Goal: Task Accomplishment & Management: Use online tool/utility

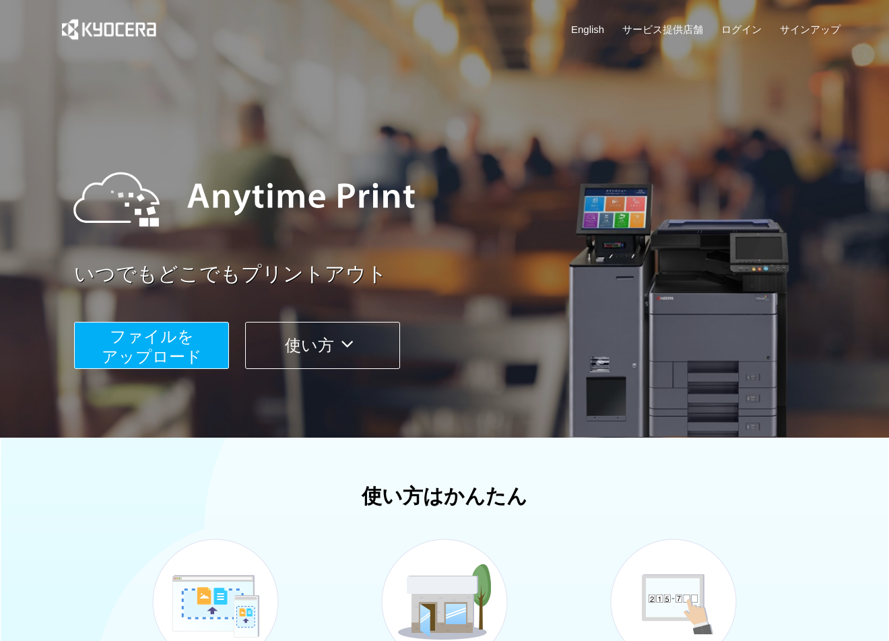
click at [175, 341] on span "ファイルを ​​アップロード" at bounding box center [152, 346] width 100 height 38
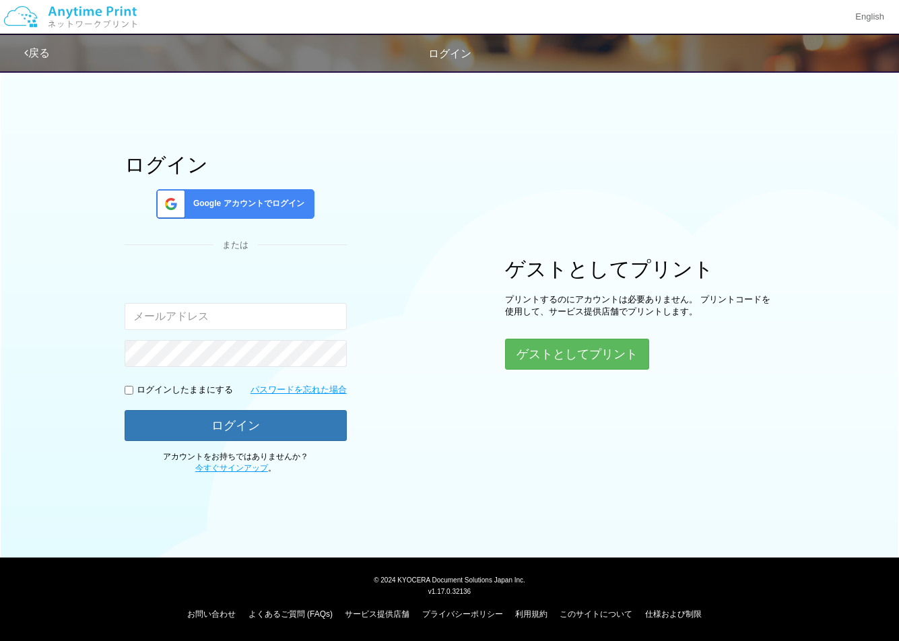
click at [261, 200] on span "Google アカウントでログイン" at bounding box center [246, 203] width 117 height 11
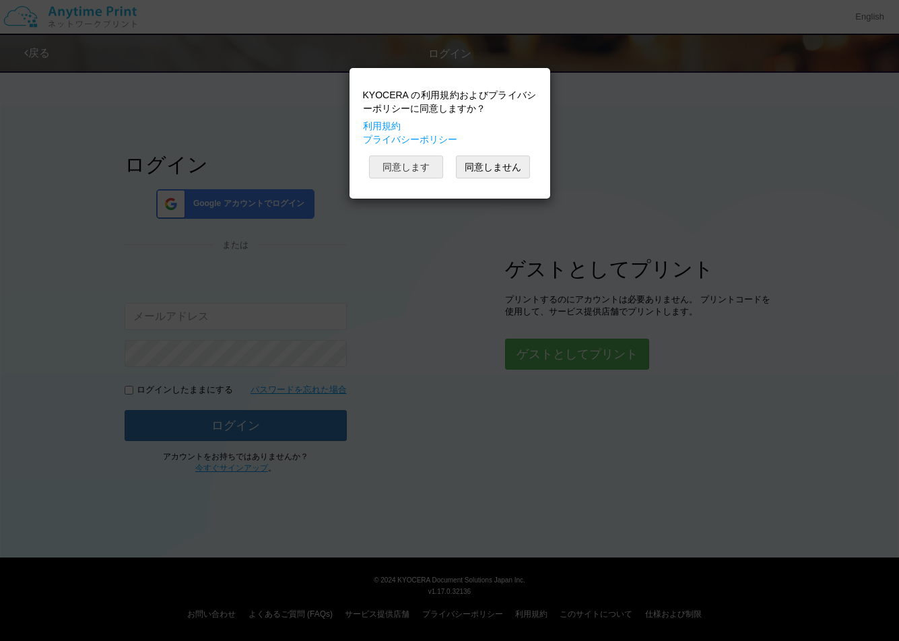
click at [418, 172] on button "同意します" at bounding box center [406, 167] width 74 height 23
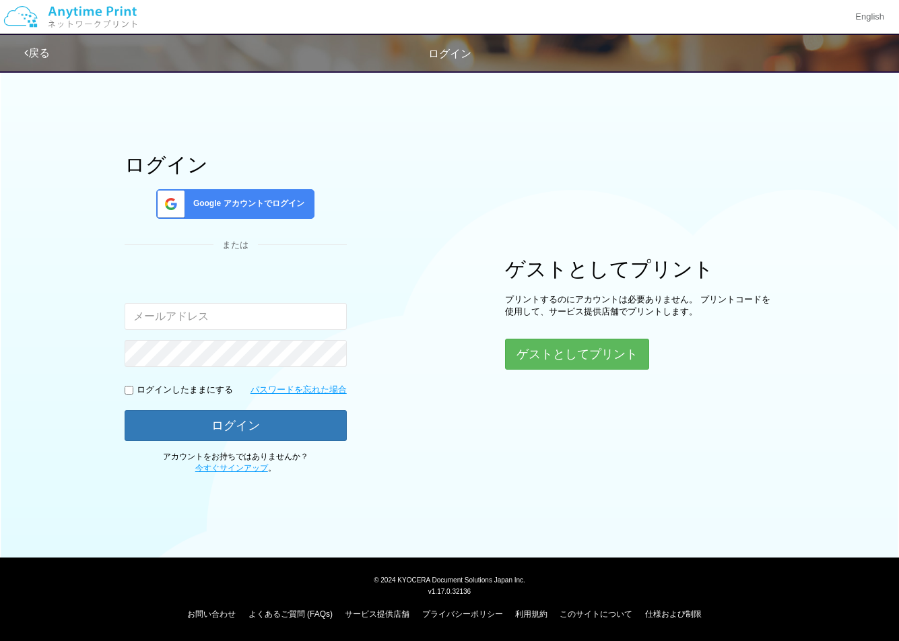
click at [756, 153] on div "ログイン Google アカウントでログイン または 入力されたメールアドレスまたはパスワードが正しくありません。 ログインしたままにする パスワードを忘れた…" at bounding box center [450, 268] width 808 height 411
click at [366, 211] on div "ログイン Google アカウントでログイン または 入力されたメールアドレスまたはパスワードが正しくありません。 ログインしたままにする パスワードを忘れた…" at bounding box center [450, 268] width 808 height 411
click at [879, 18] on link at bounding box center [844, 17] width 113 height 34
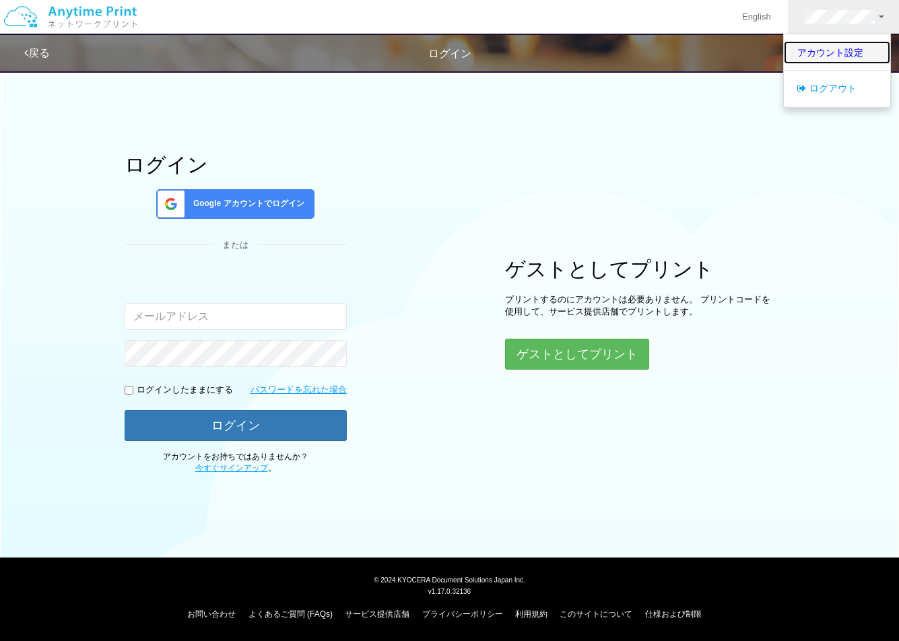
click at [837, 53] on link "アカウント設定" at bounding box center [837, 52] width 106 height 23
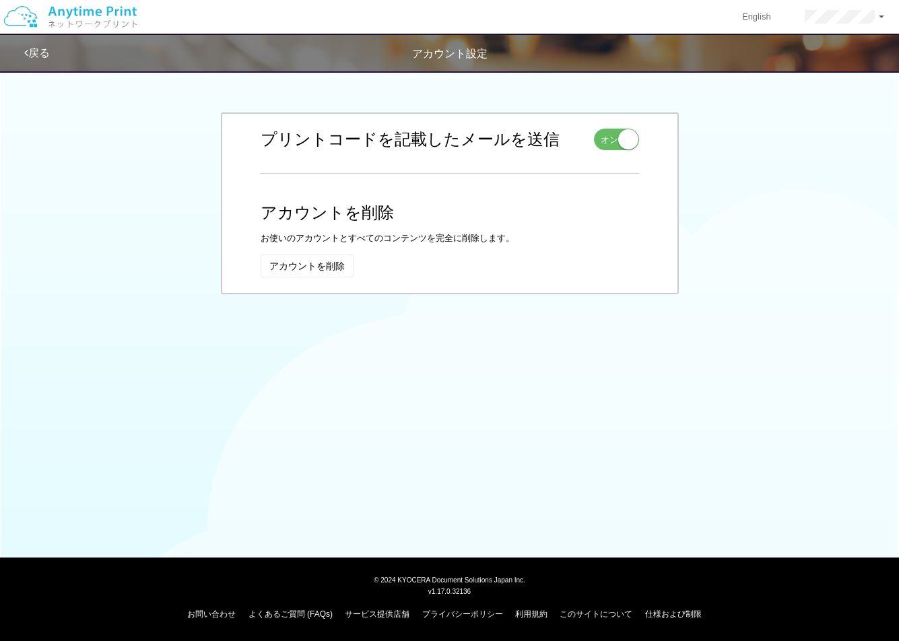
click at [32, 51] on link "戻る" at bounding box center [37, 52] width 26 height 11
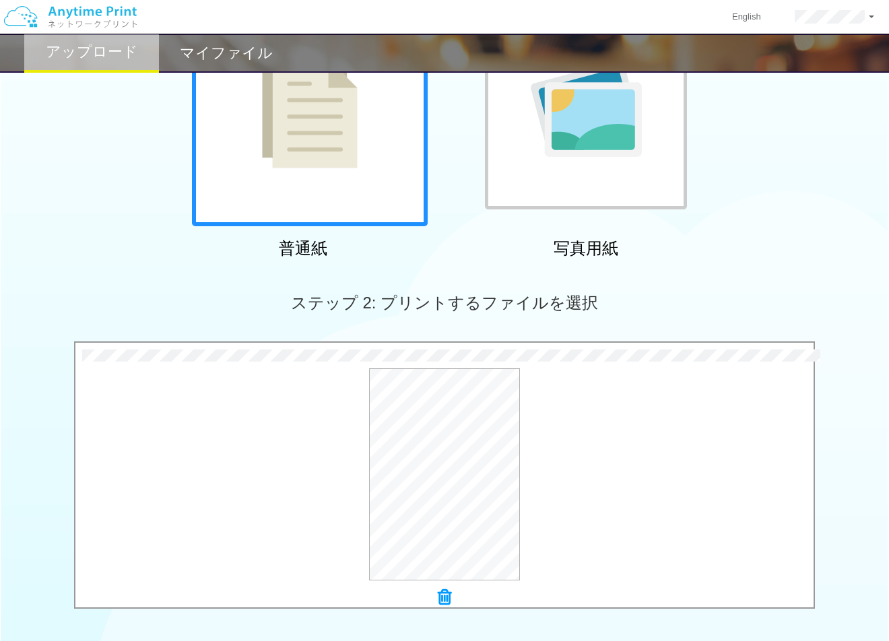
scroll to position [383, 0]
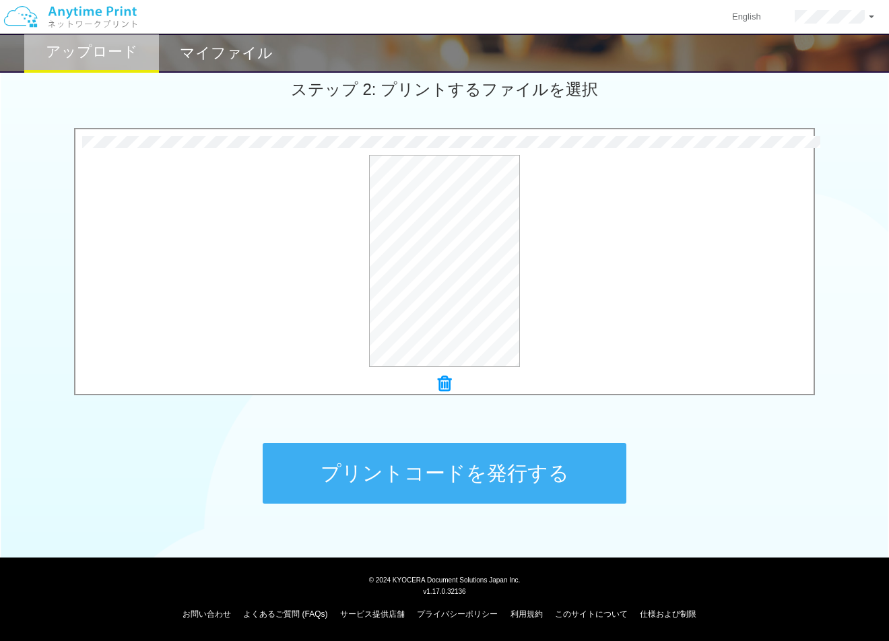
click at [582, 488] on button "プリントコードを発行する" at bounding box center [445, 473] width 364 height 61
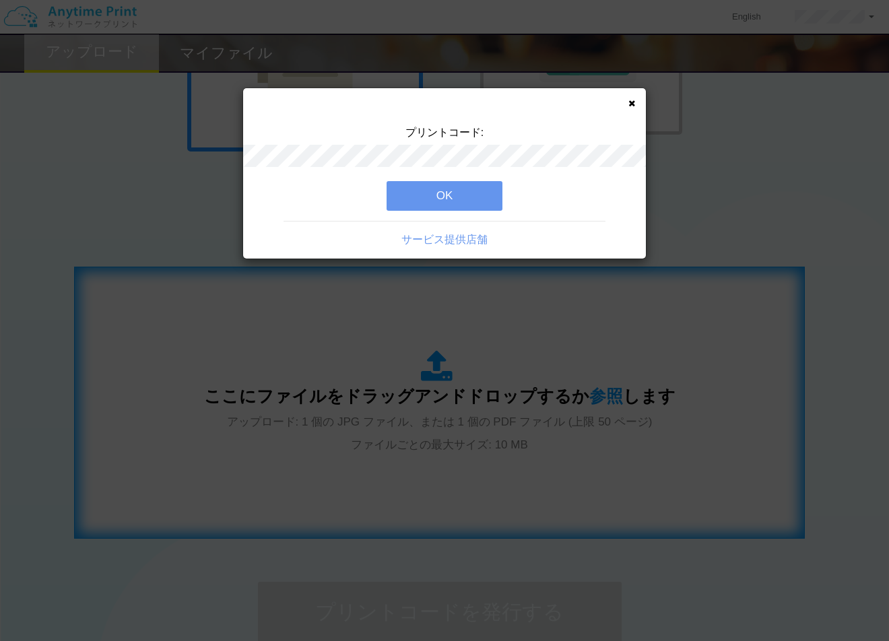
scroll to position [288, 0]
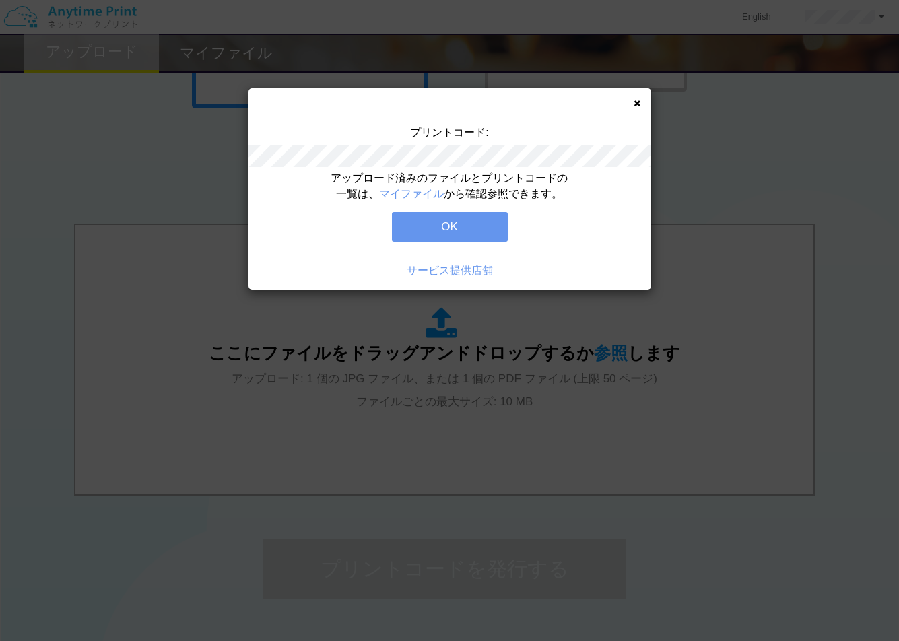
click at [487, 226] on button "OK" at bounding box center [450, 227] width 116 height 30
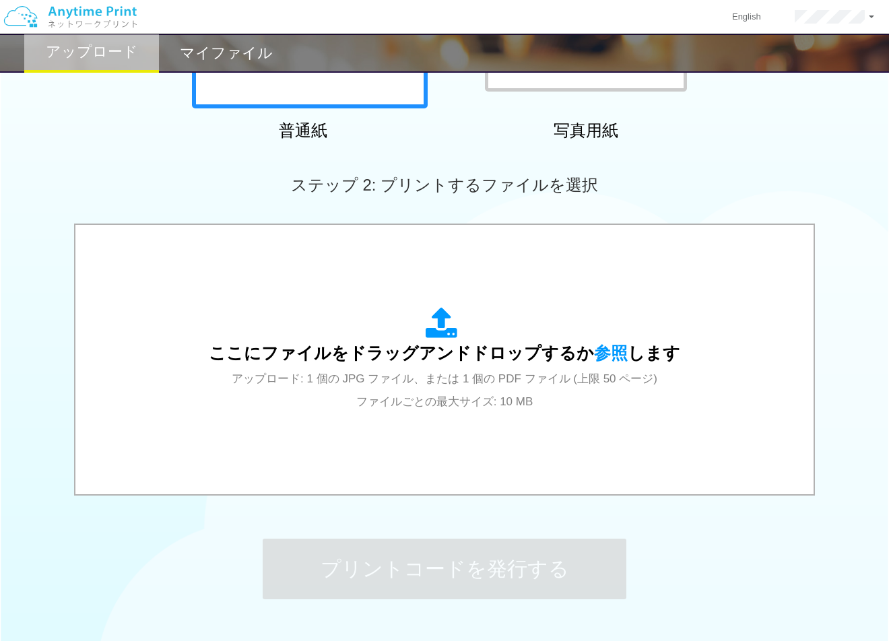
scroll to position [0, 0]
